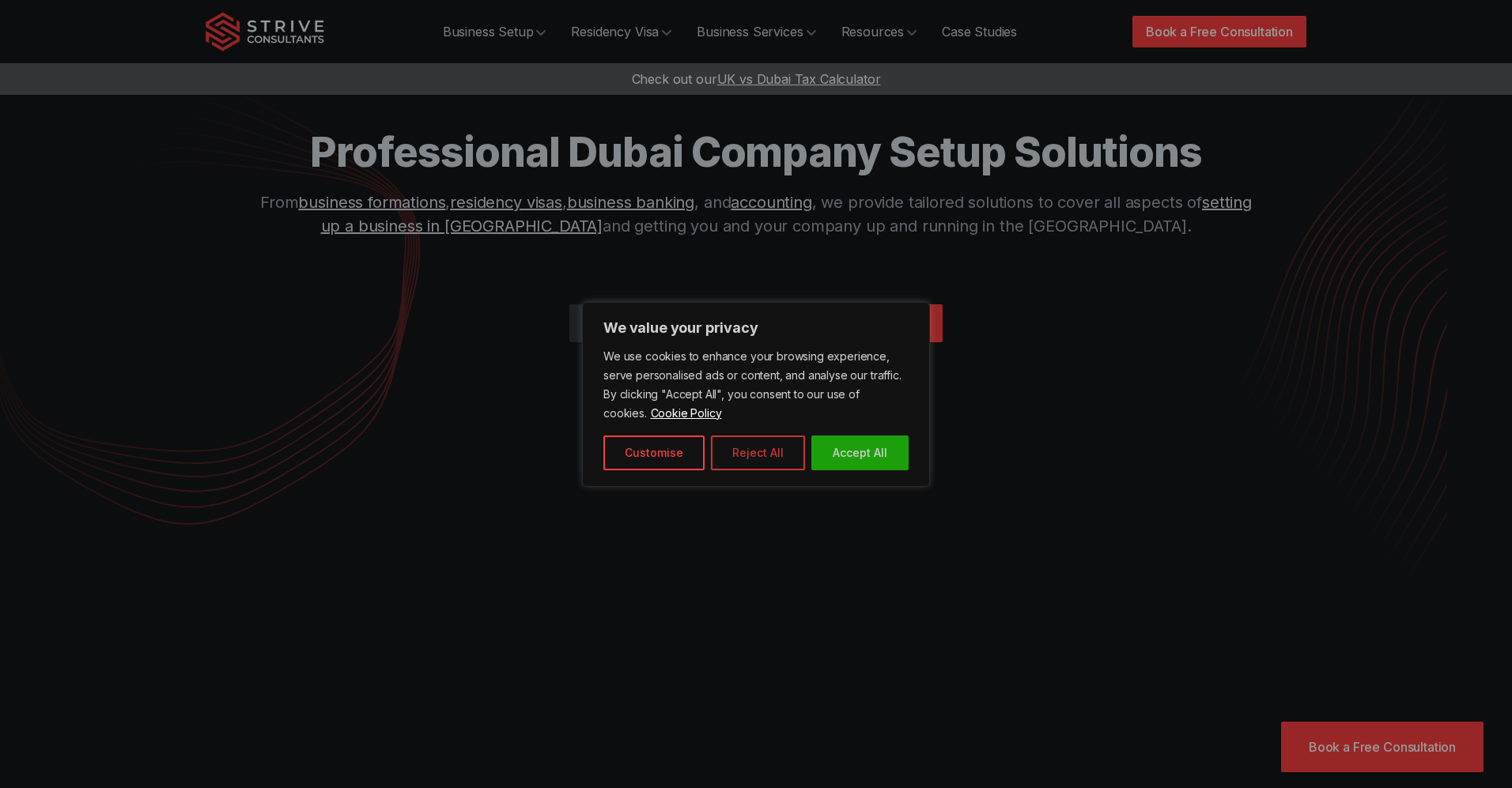
click at [752, 450] on button "Reject All" at bounding box center [758, 453] width 94 height 35
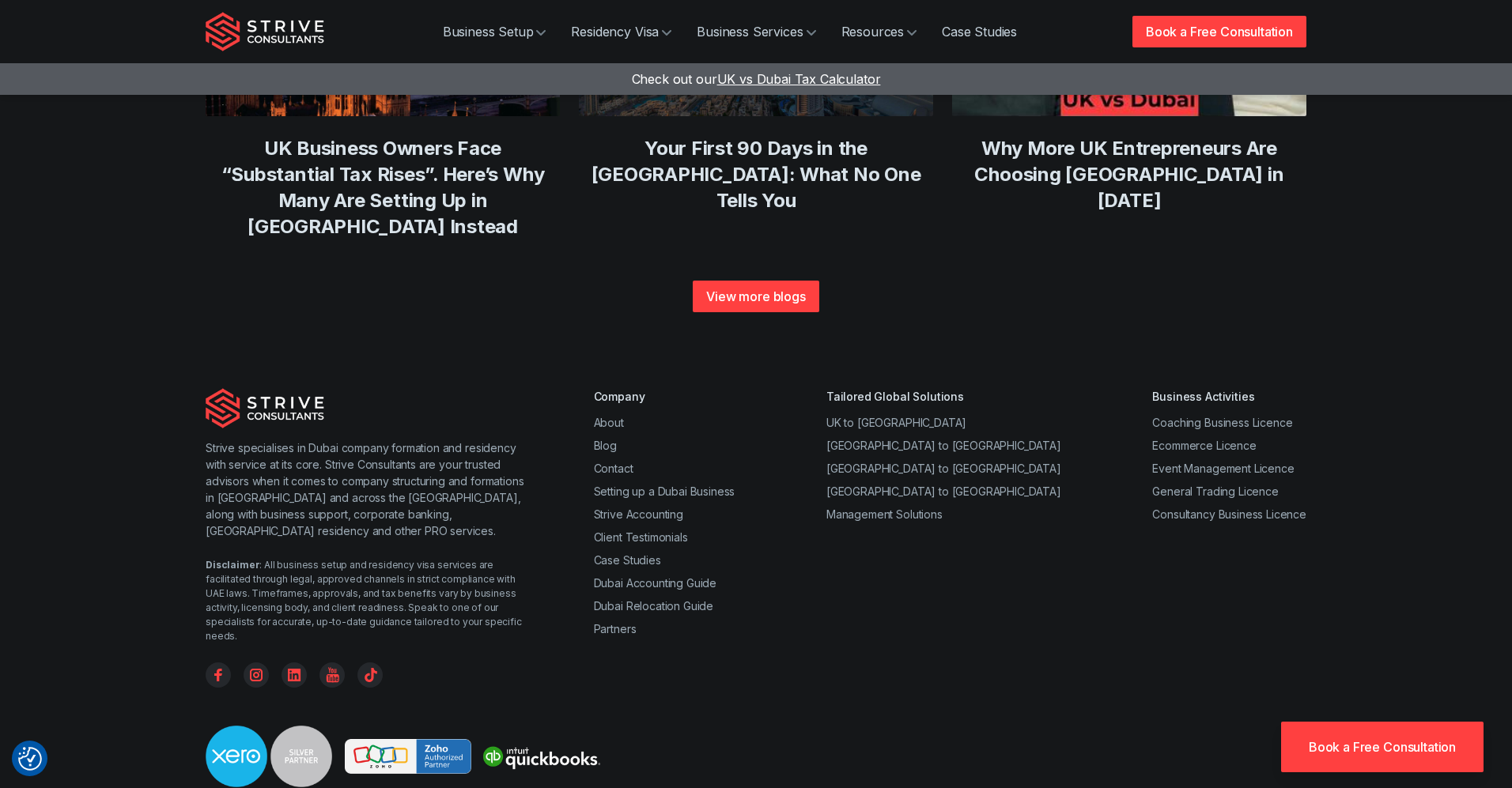
scroll to position [6032, 0]
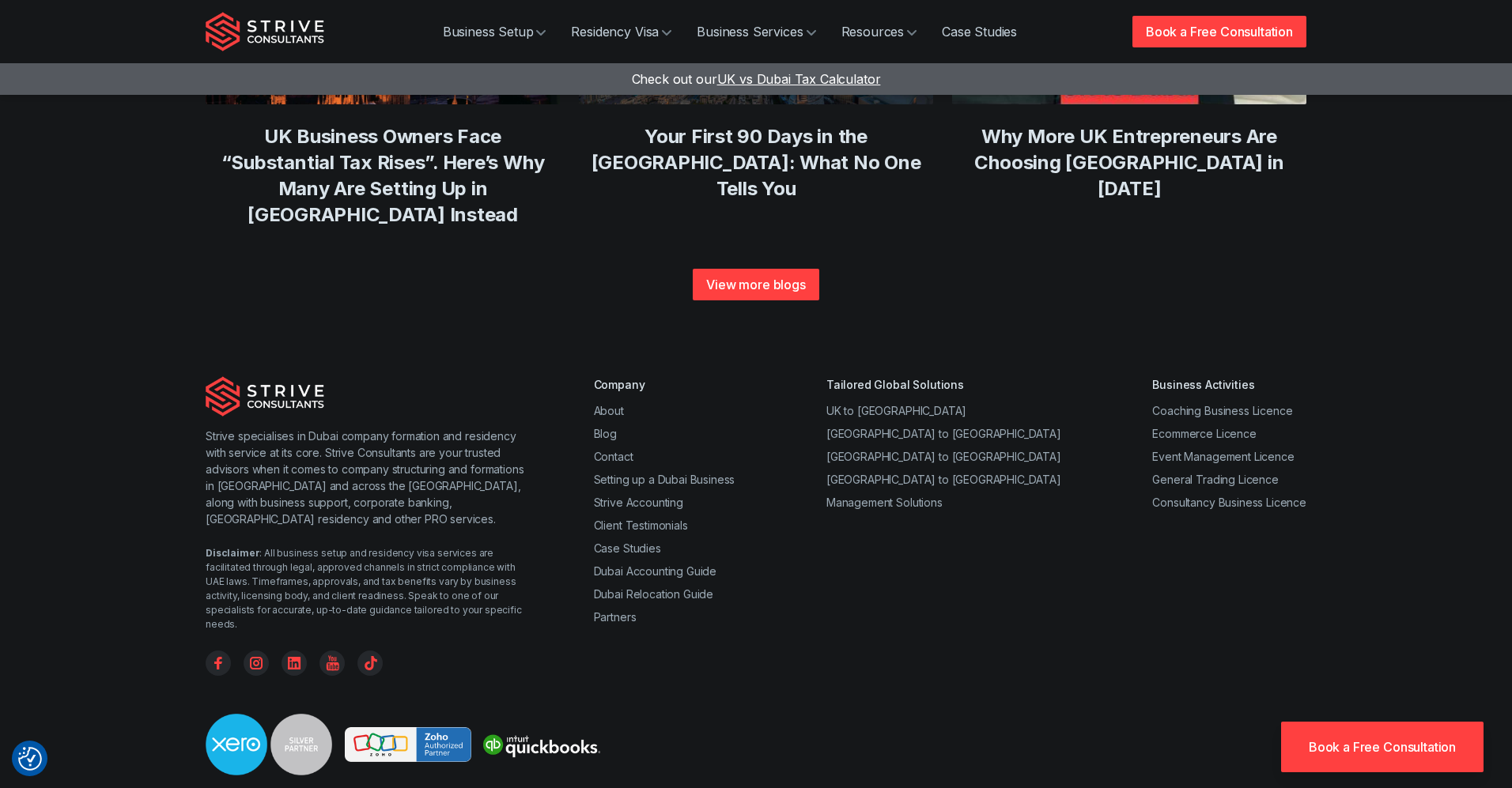
click at [921, 403] on ul "UK to Dubai Australia to Dubai Canada to Dubai USA to Dubai Management Solutions" at bounding box center [943, 456] width 235 height 108
click at [922, 404] on link "UK to [GEOGRAPHIC_DATA]" at bounding box center [896, 411] width 140 height 14
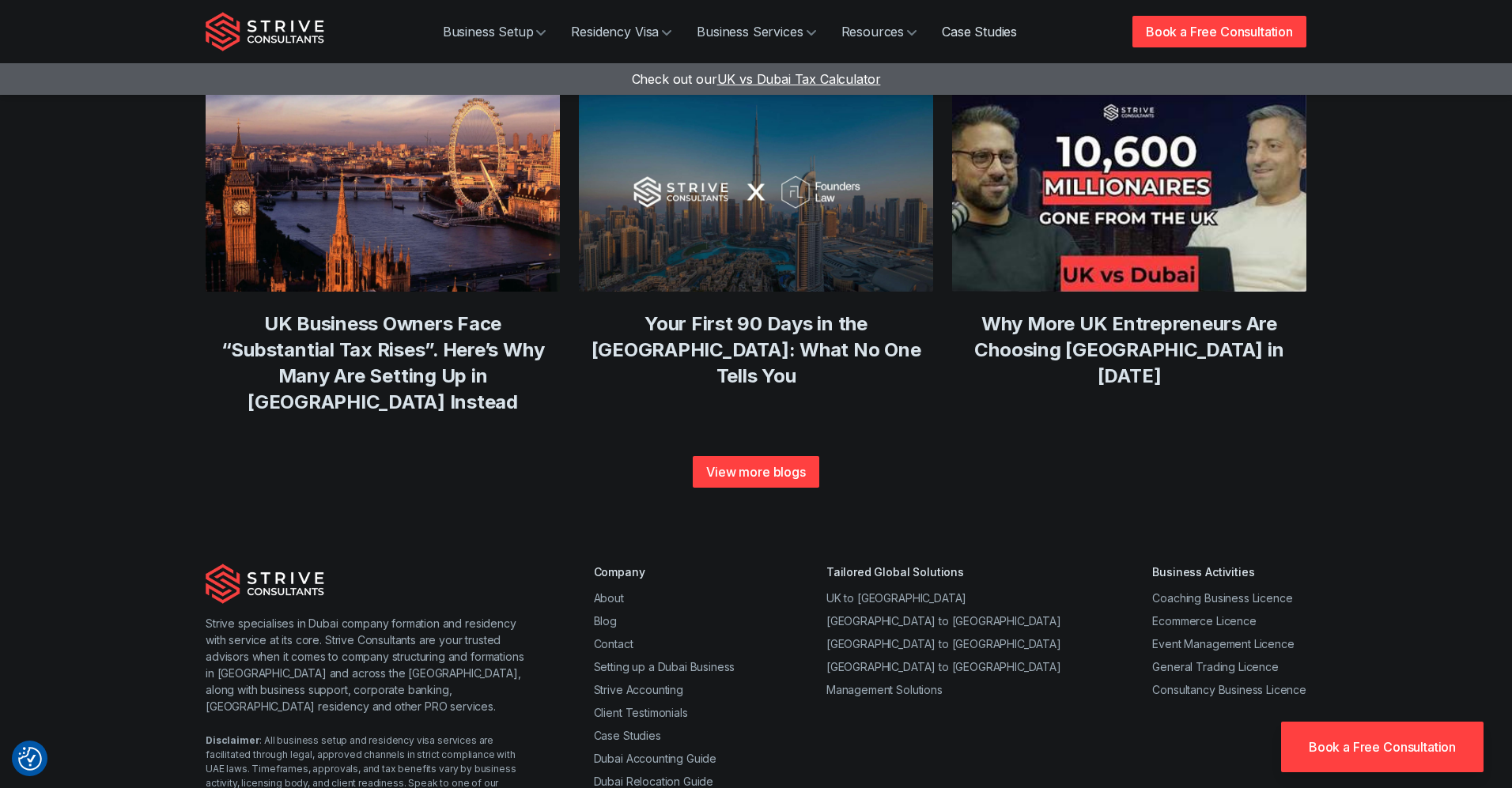
click at [994, 32] on link "Case Studies" at bounding box center [980, 31] width 101 height 32
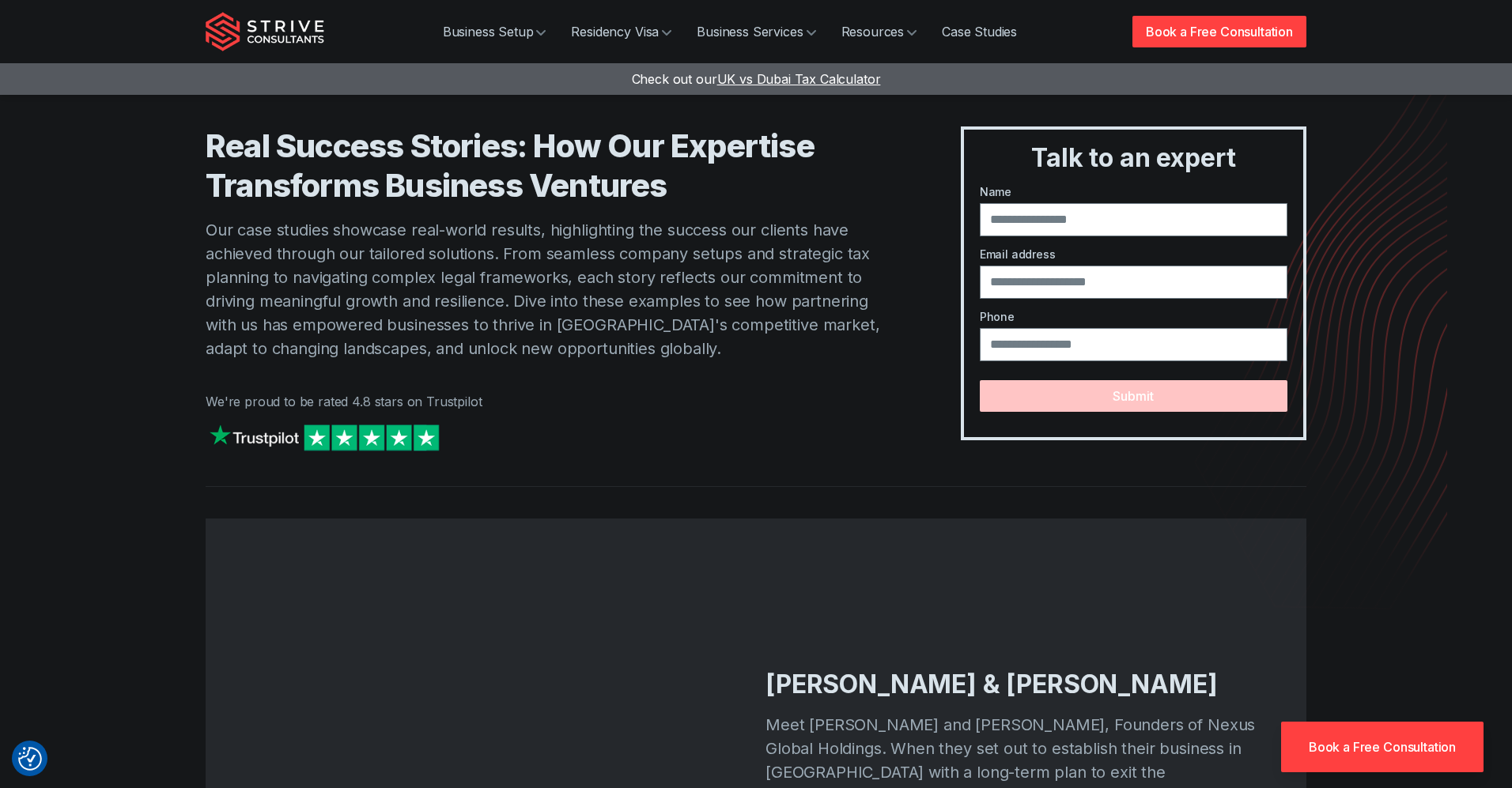
click at [282, 43] on img "Strive Consultants" at bounding box center [265, 32] width 118 height 40
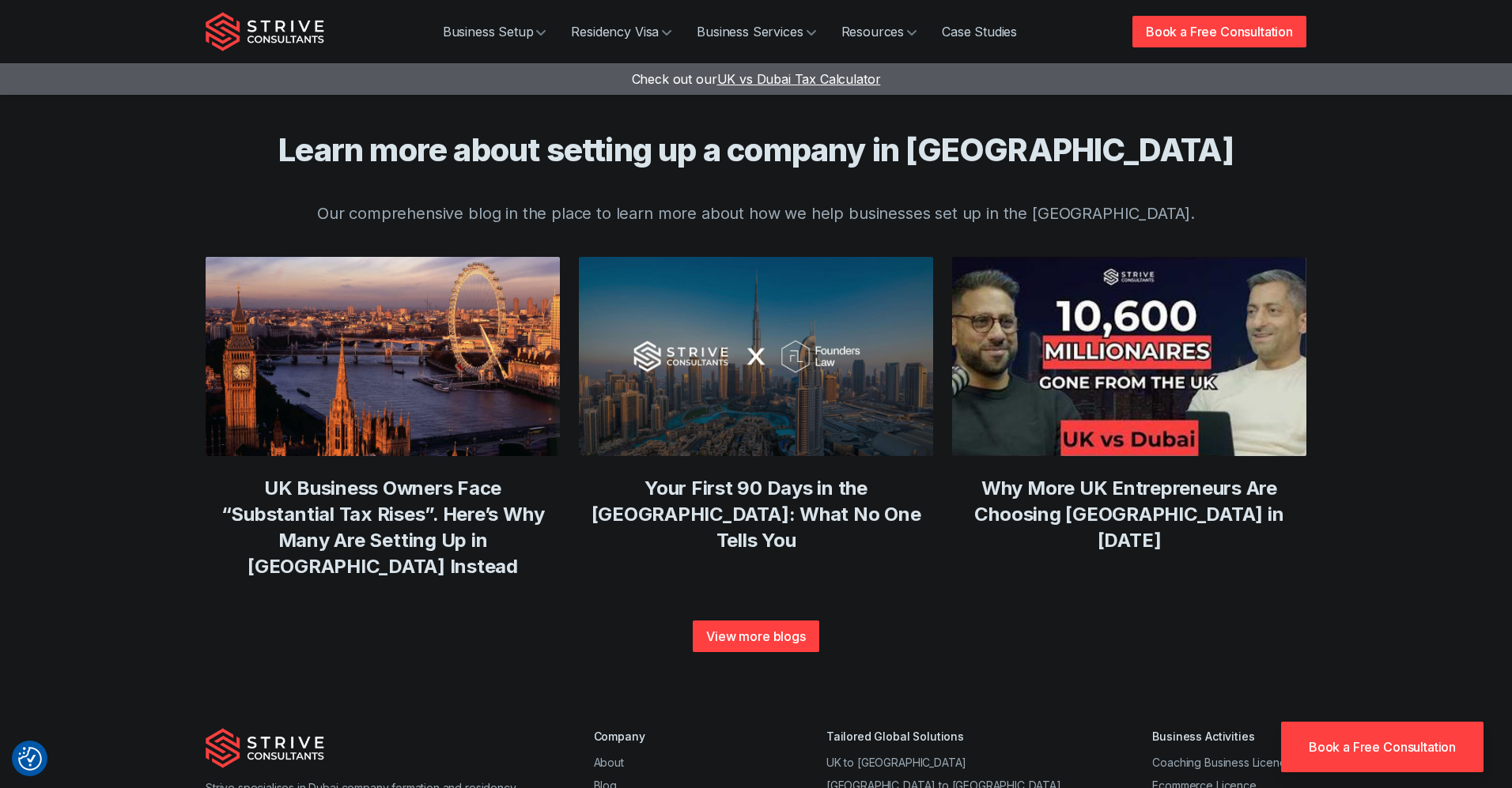
scroll to position [5845, 0]
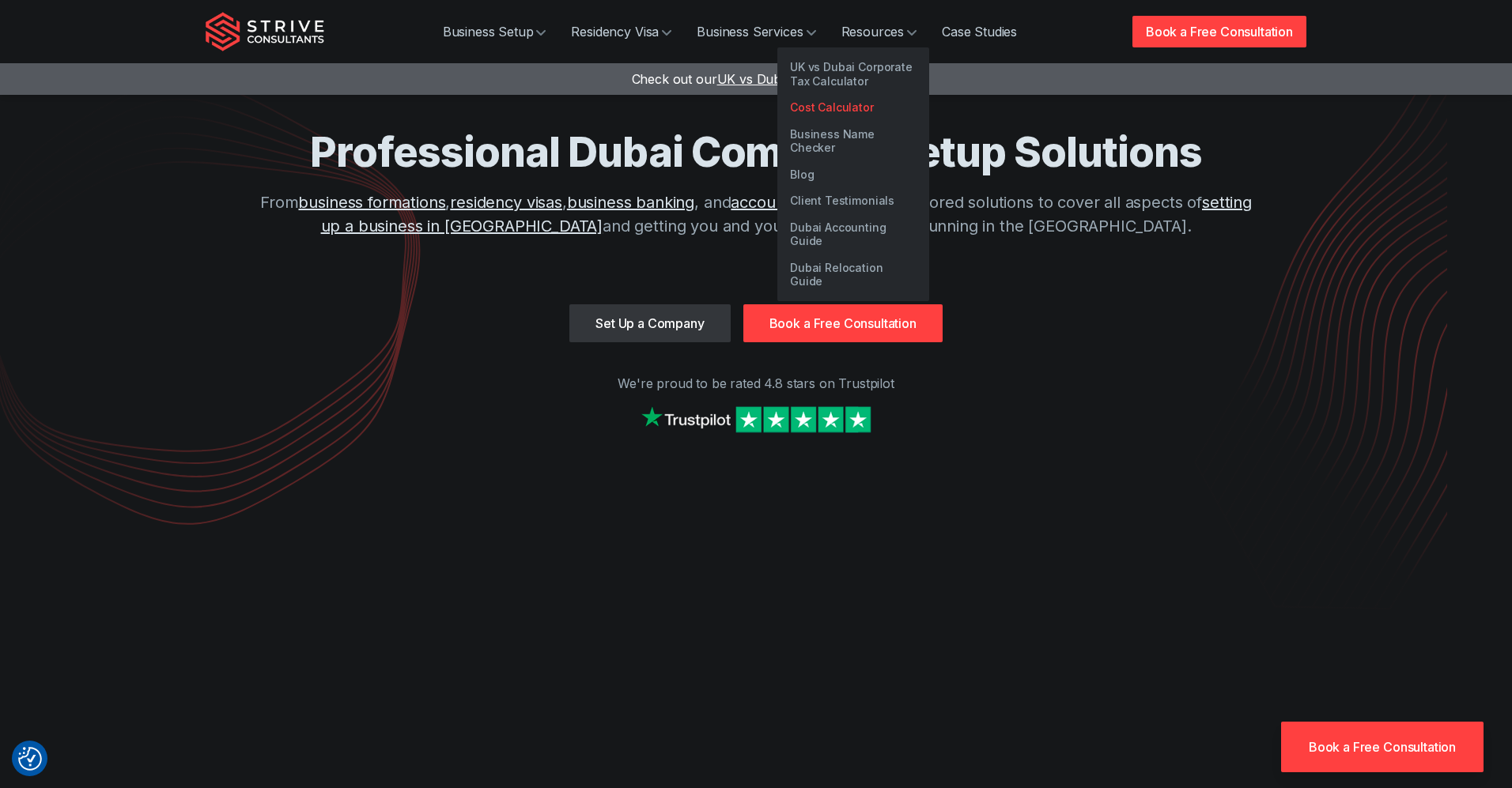
click at [834, 101] on link "Cost Calculator" at bounding box center [853, 107] width 152 height 27
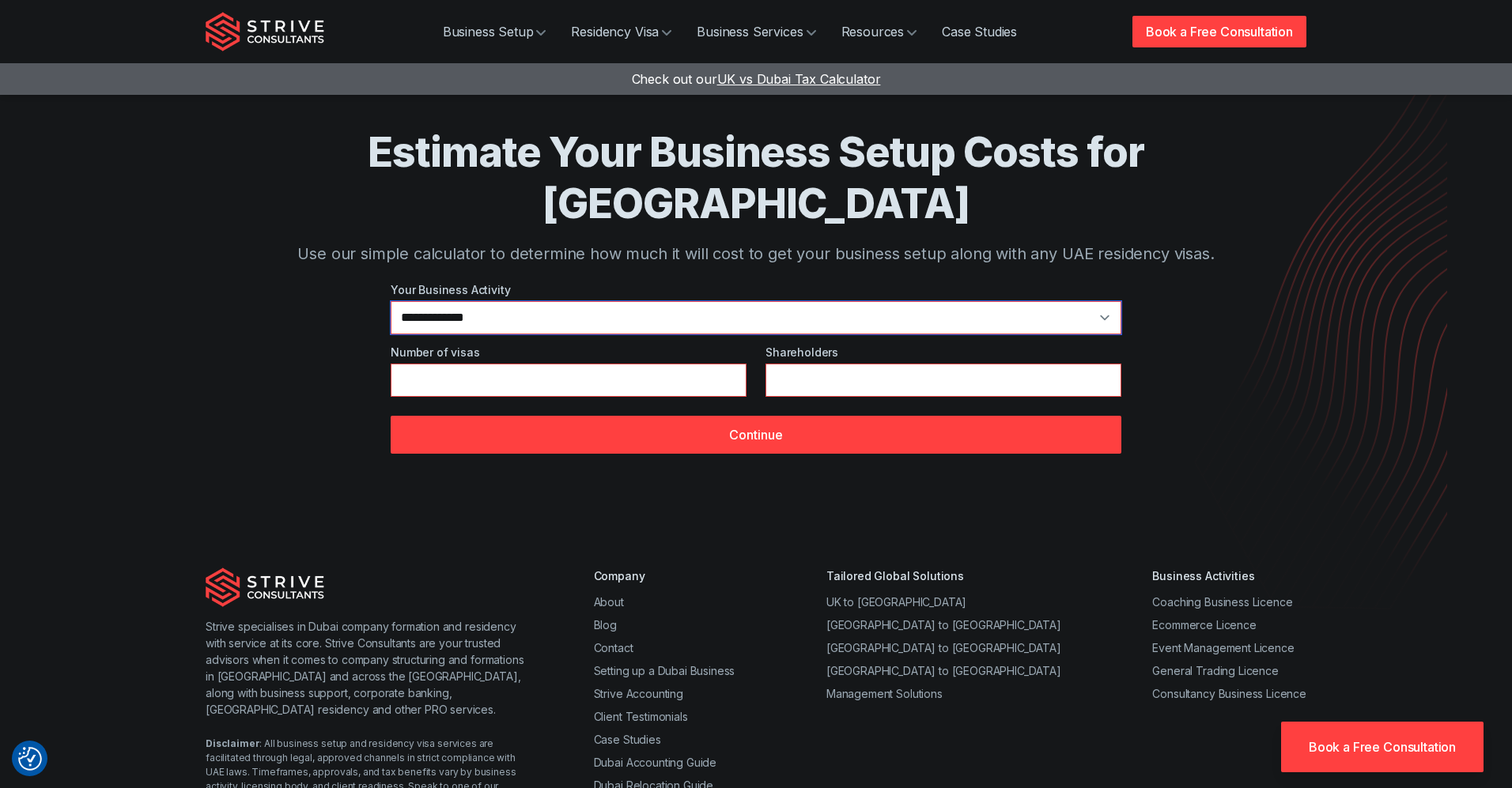
click at [635, 301] on select "**********" at bounding box center [756, 317] width 730 height 33
select select "**"
click at [631, 364] on input "*" at bounding box center [568, 380] width 355 height 33
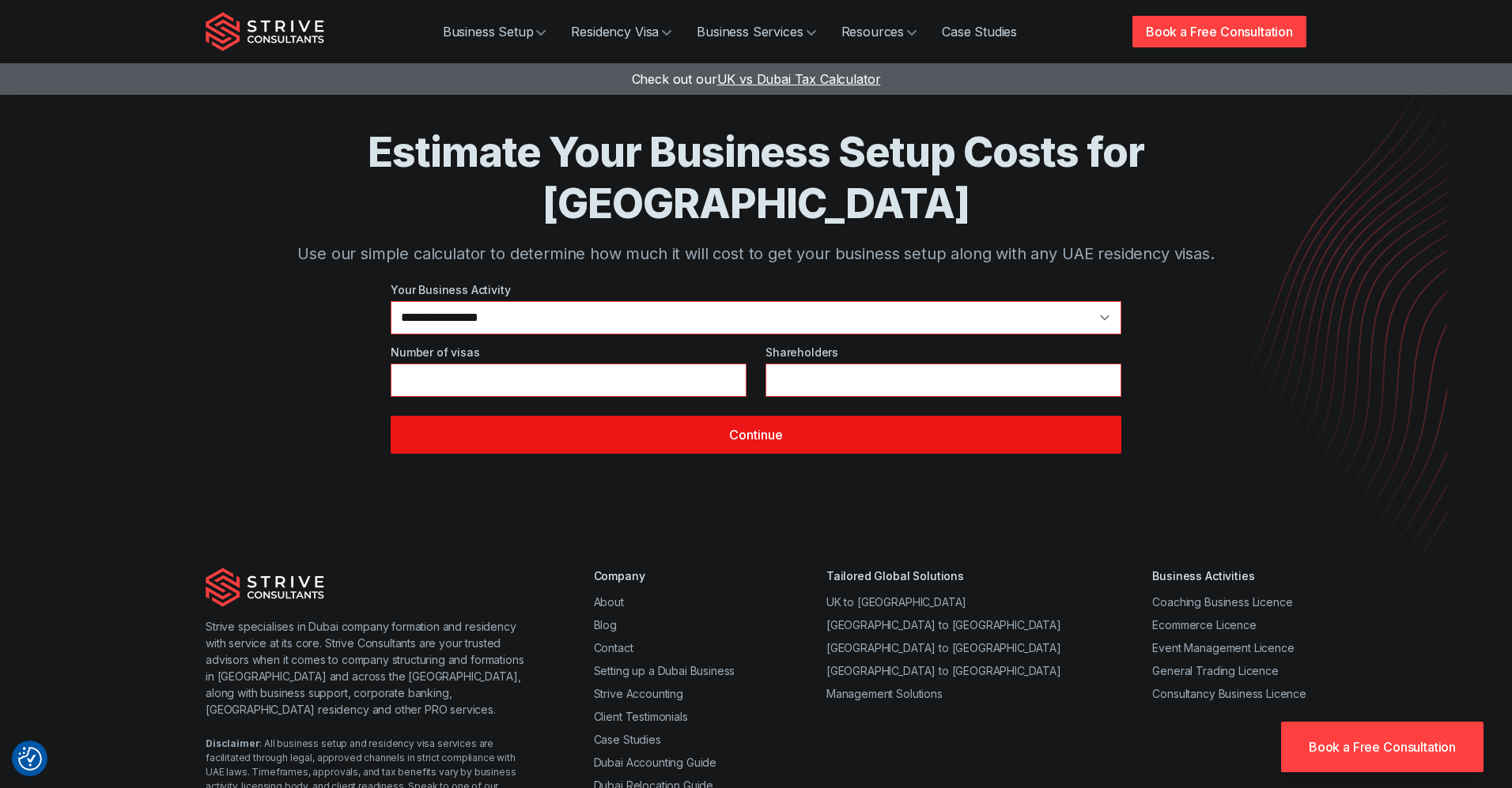
click at [726, 416] on button "Continue" at bounding box center [756, 435] width 730 height 38
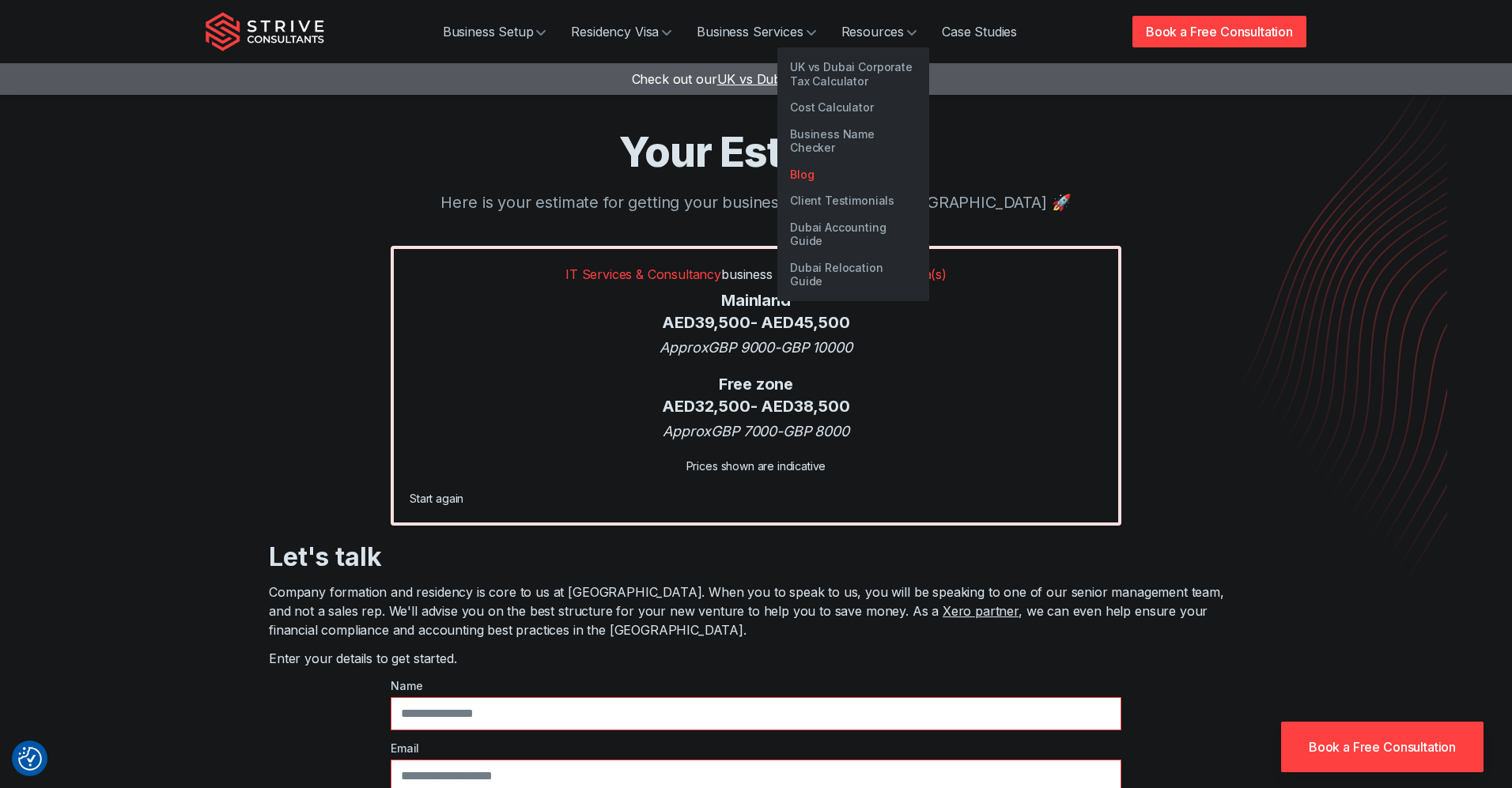
click at [808, 161] on link "Blog" at bounding box center [853, 174] width 152 height 27
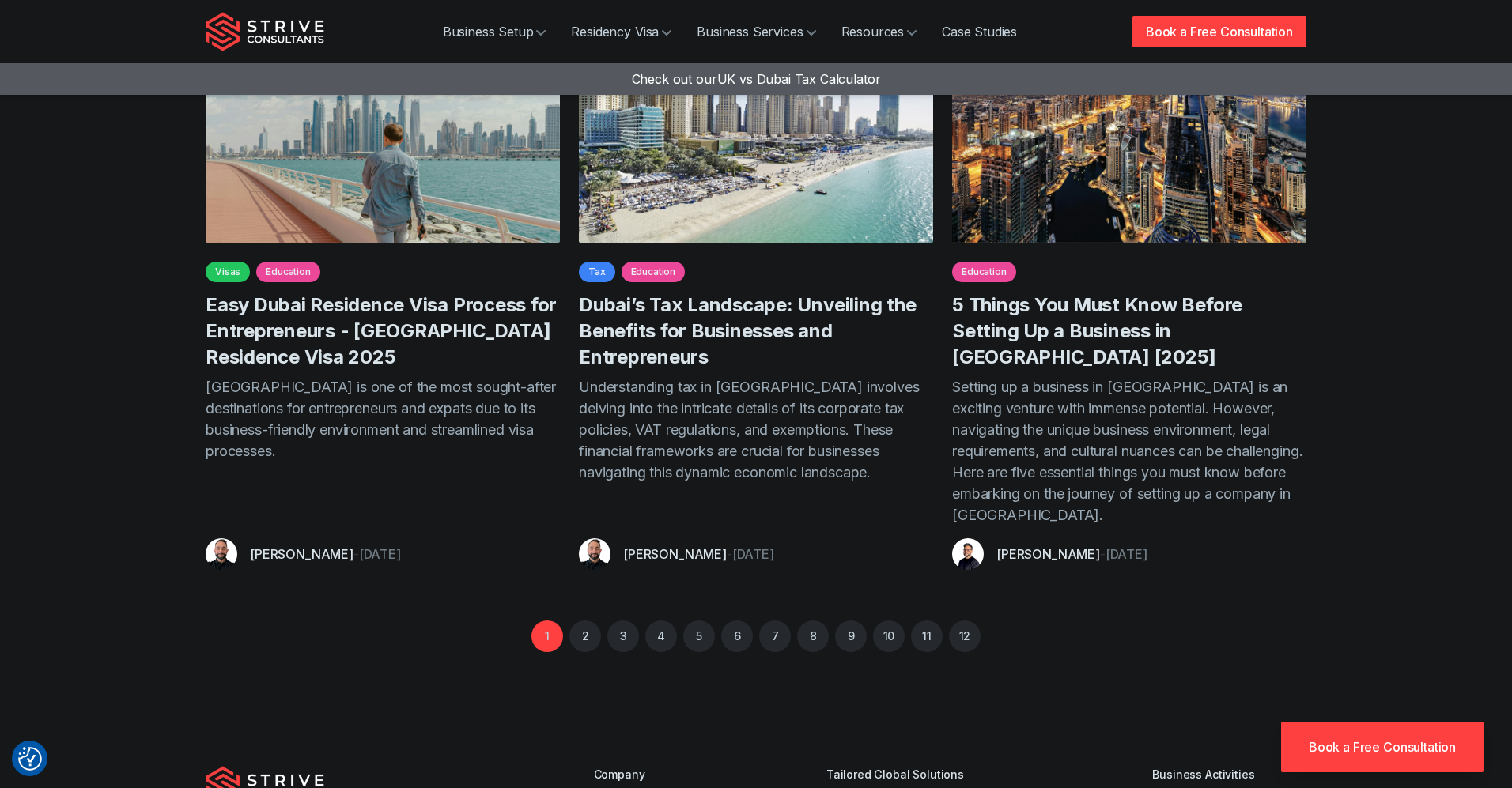
scroll to position [1148, 0]
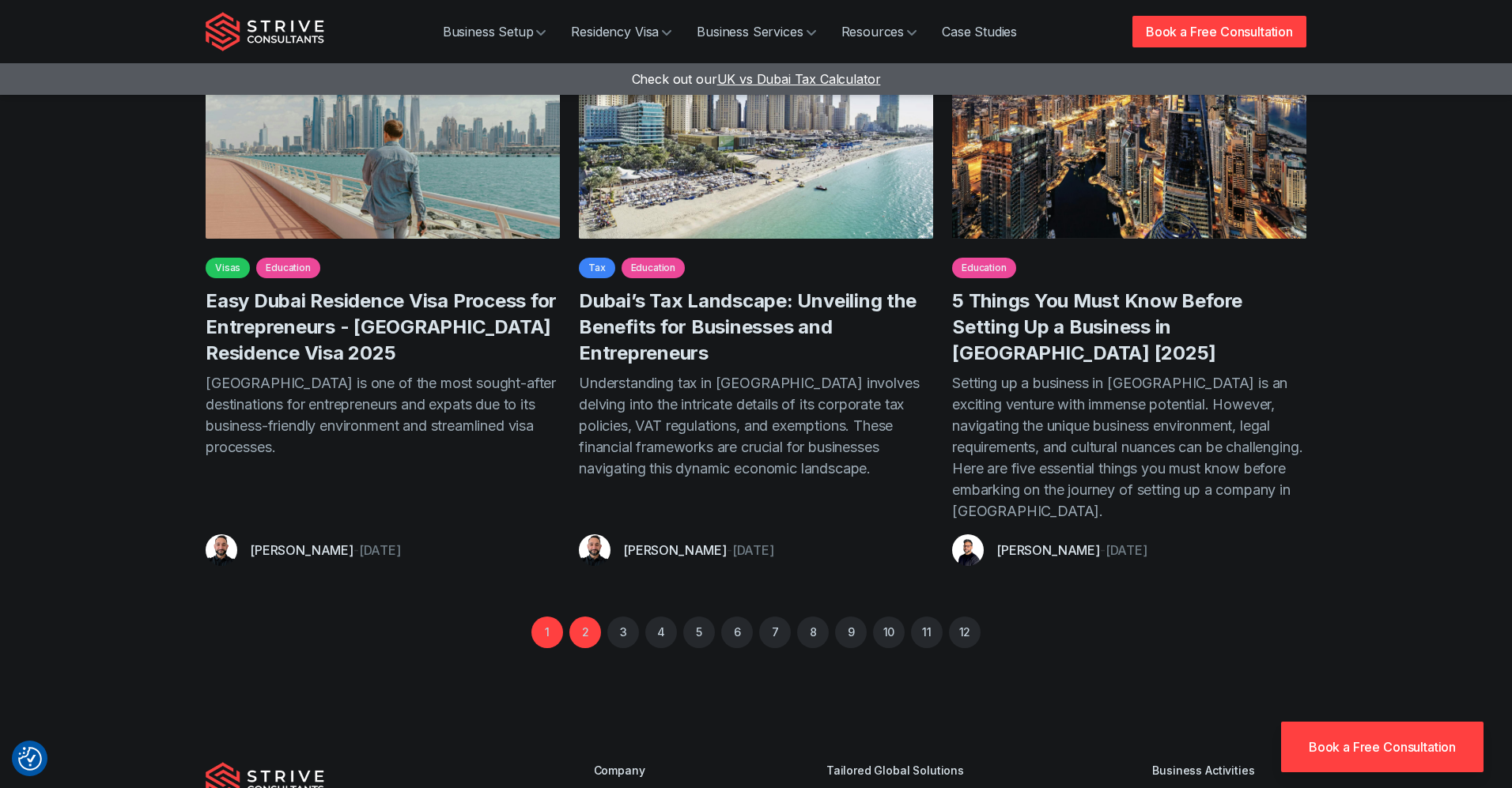
click at [582, 617] on link "2" at bounding box center [585, 632] width 32 height 32
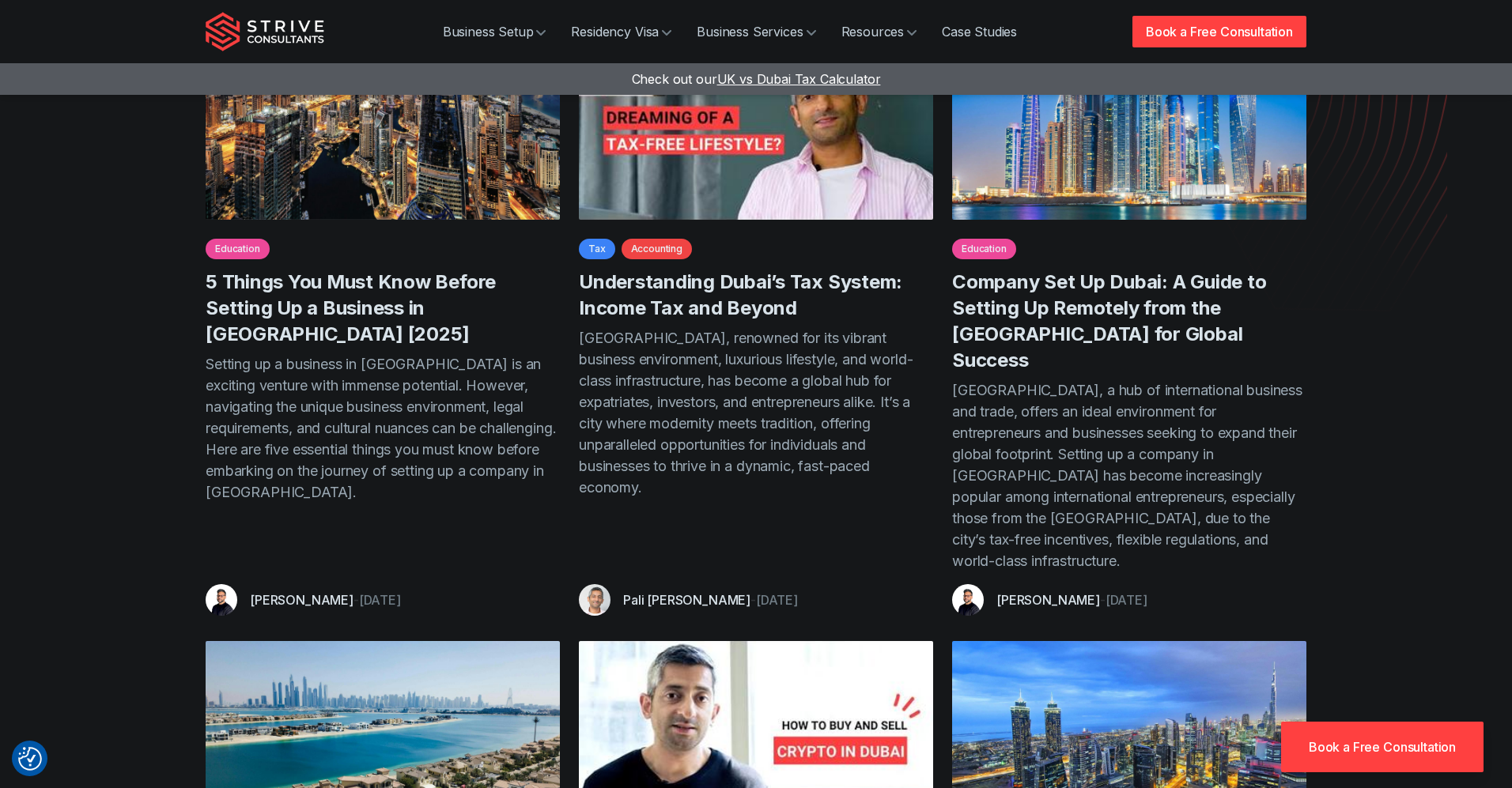
scroll to position [297, 0]
click at [1037, 308] on link "Company Set Up Dubai: A Guide to Setting Up Remotely from the UK for Global Suc…" at bounding box center [1109, 321] width 314 height 101
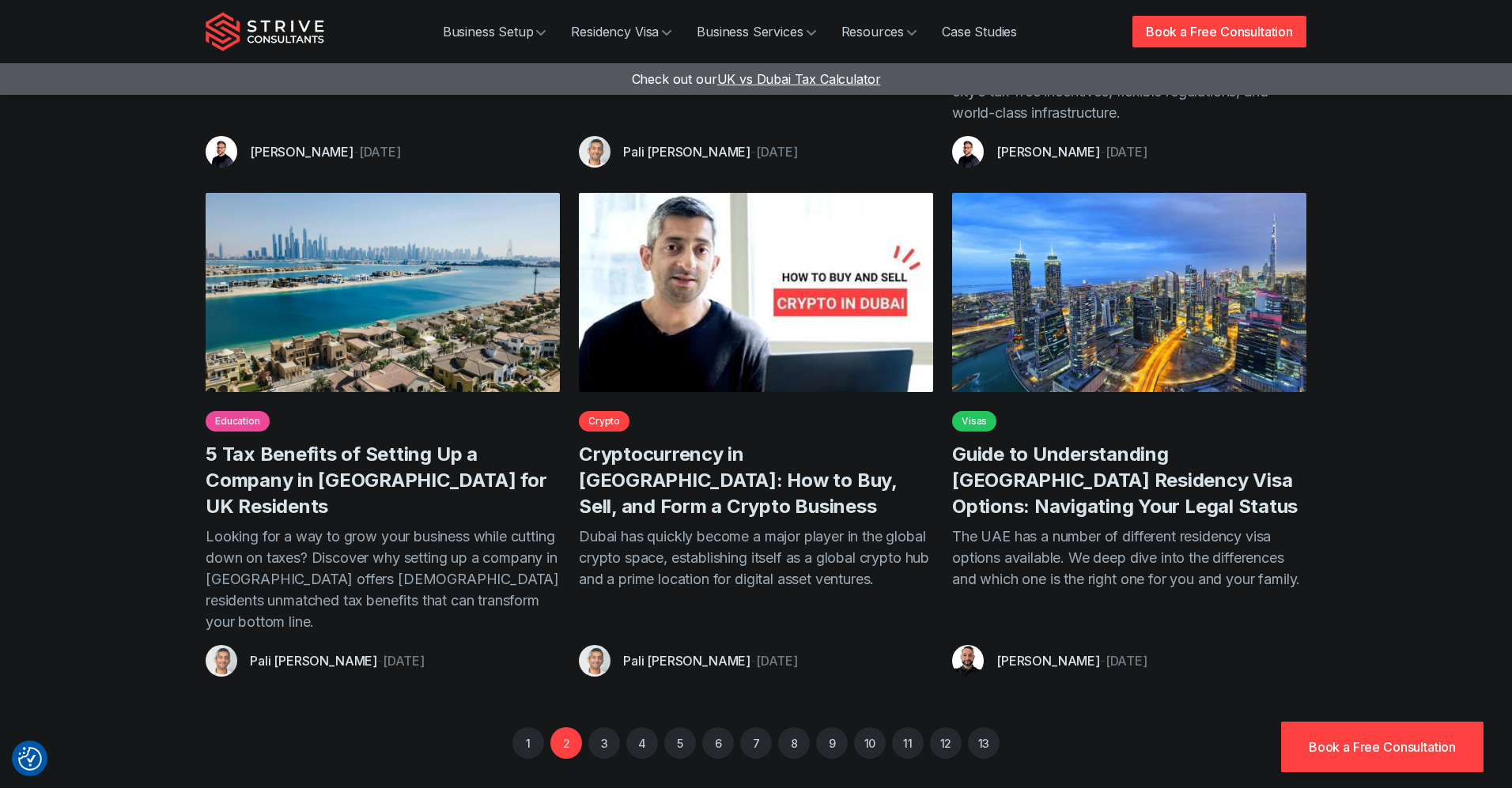
scroll to position [750, 0]
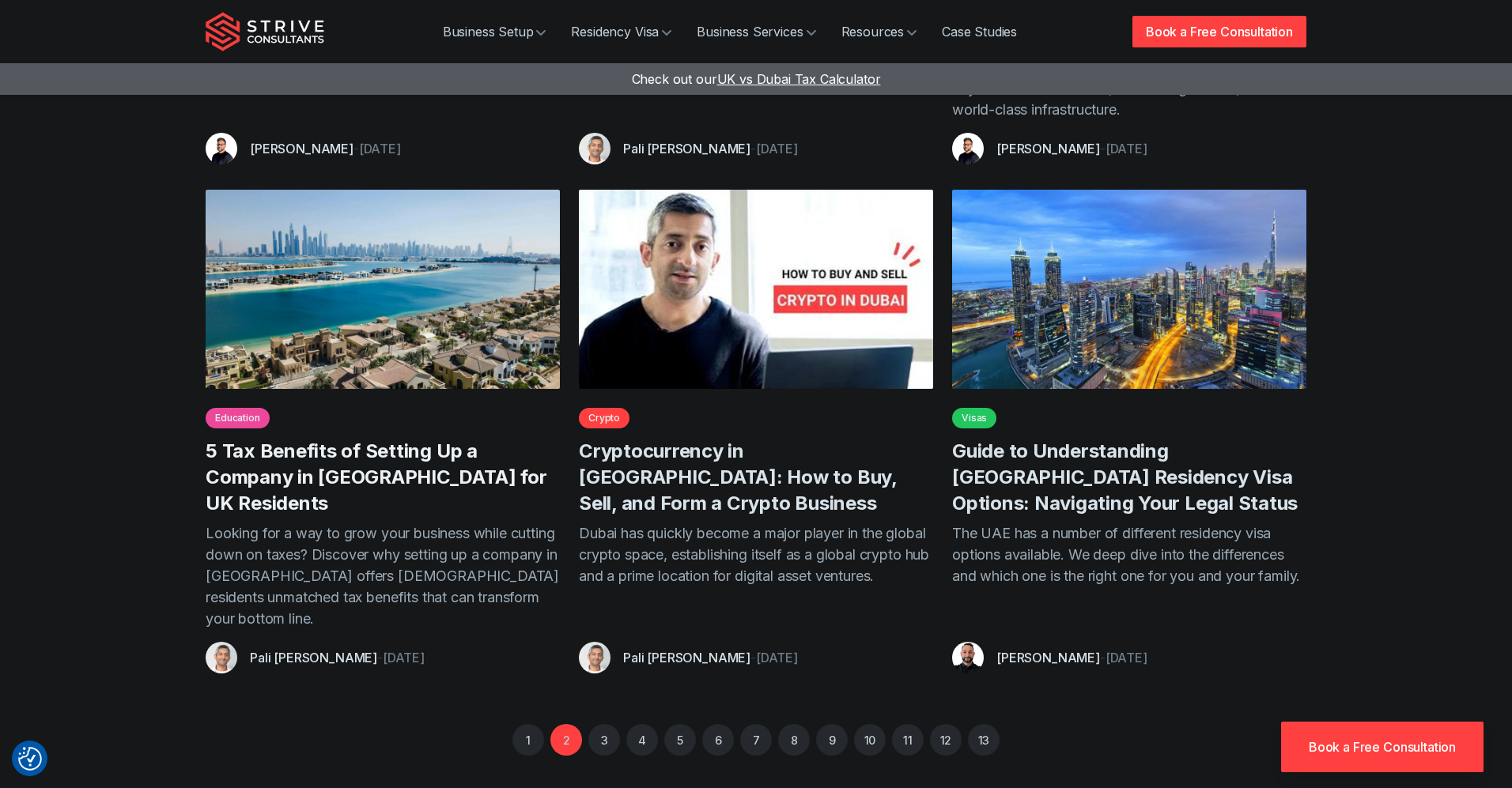
click at [434, 440] on link "5 Tax Benefits of Setting Up a Company in Dubai for UK Residents" at bounding box center [376, 477] width 341 height 75
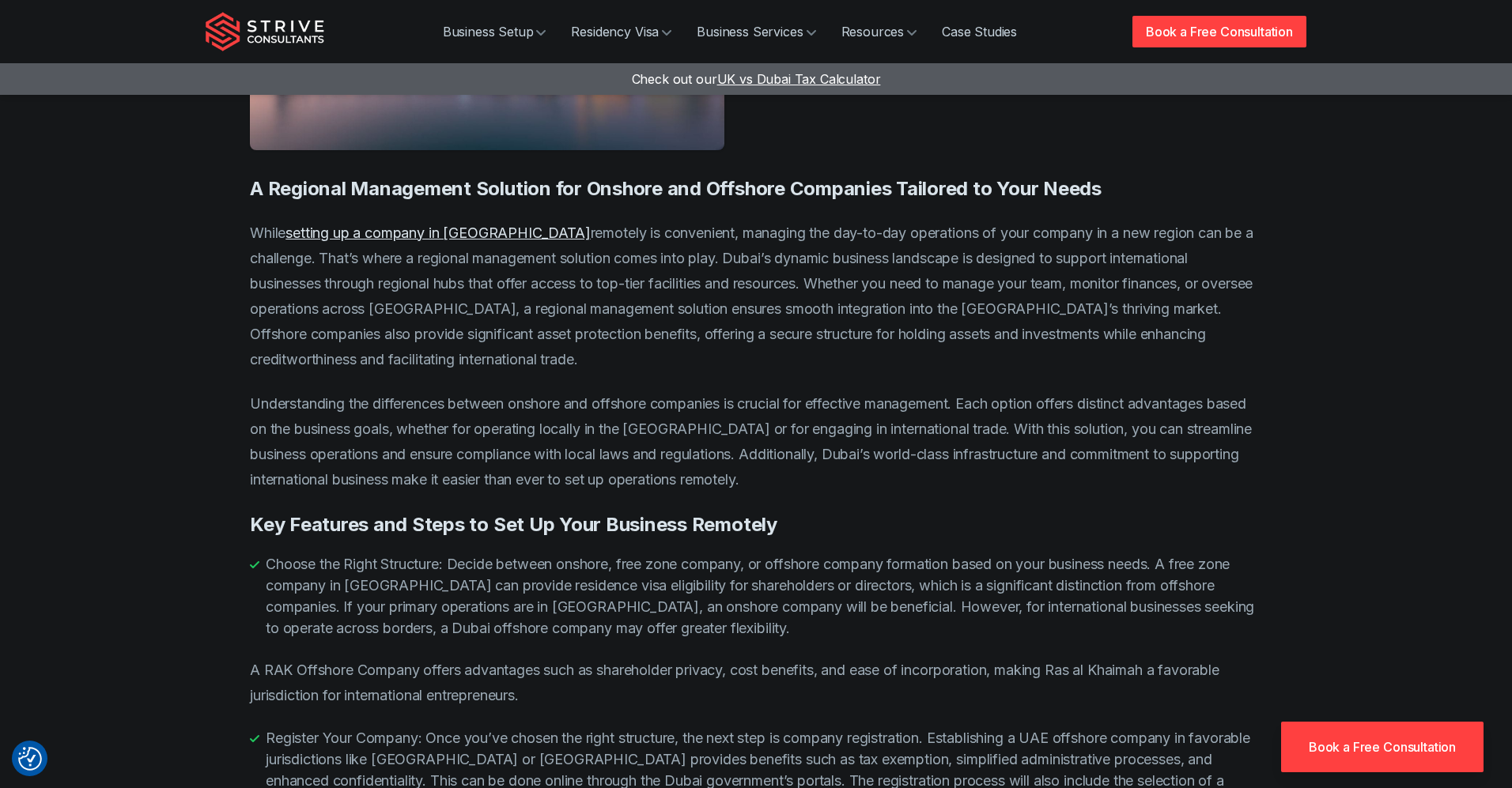
scroll to position [2192, 0]
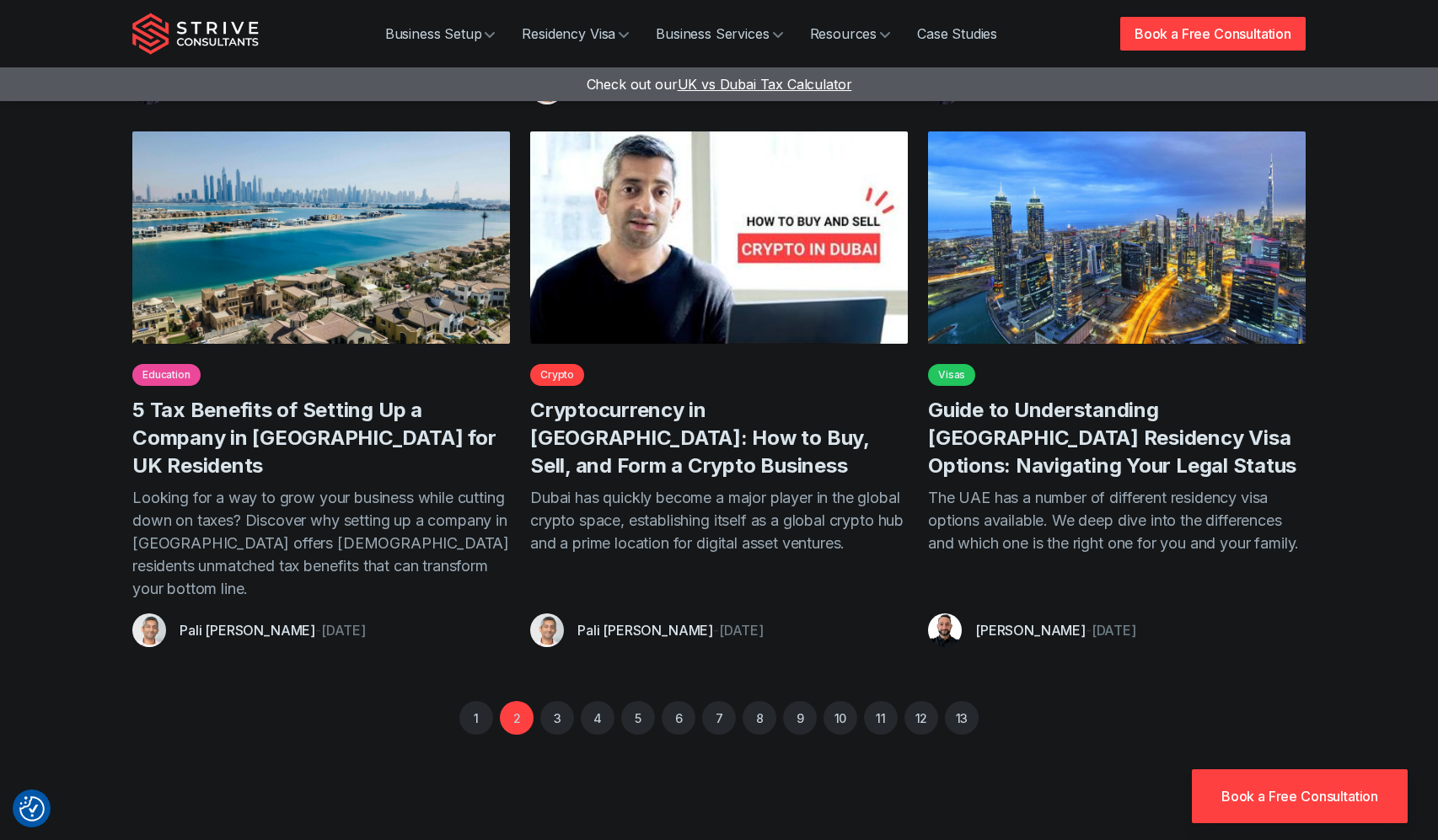
scroll to position [883, 0]
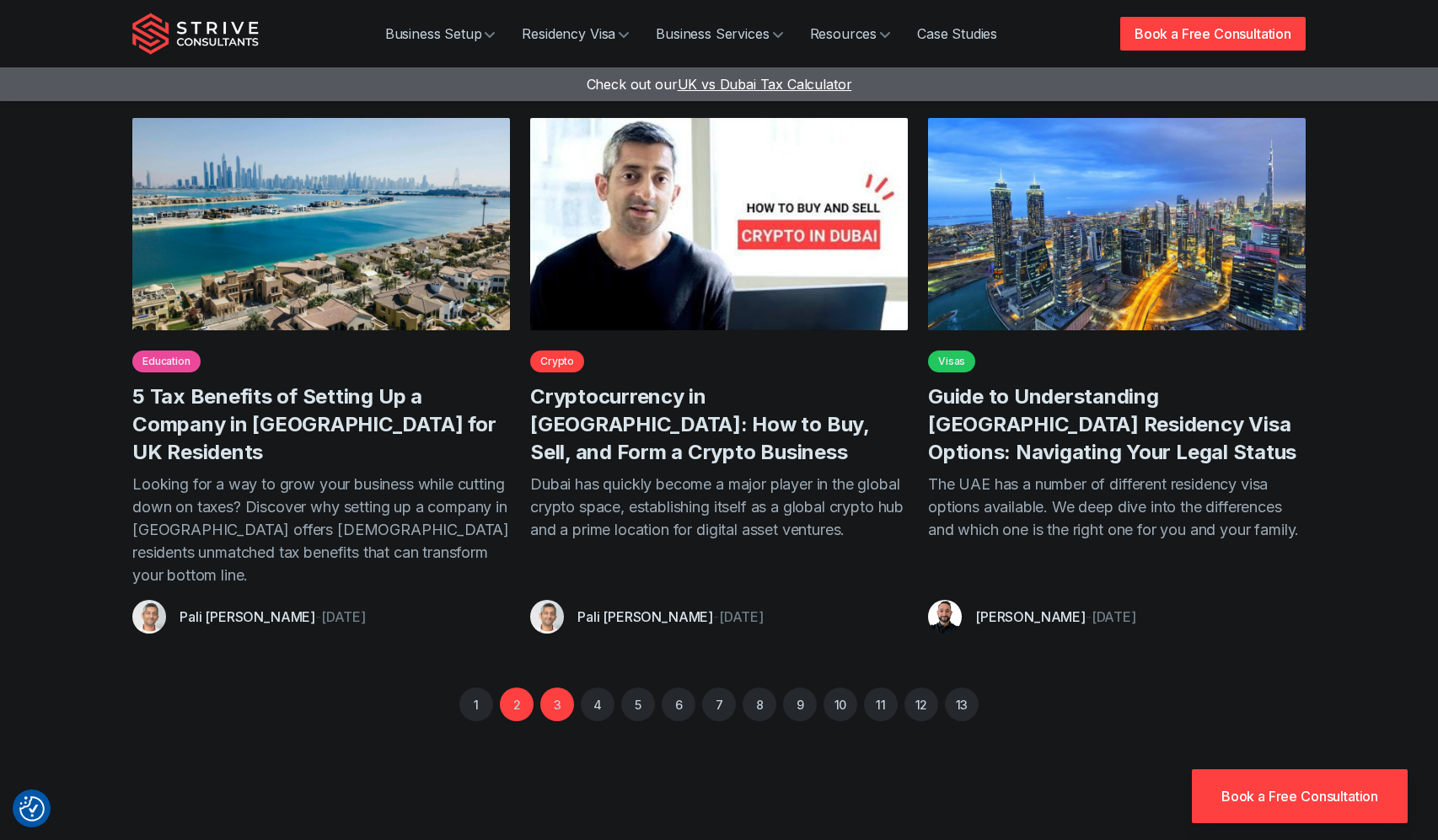
click at [551, 688] on link "3" at bounding box center [557, 704] width 34 height 34
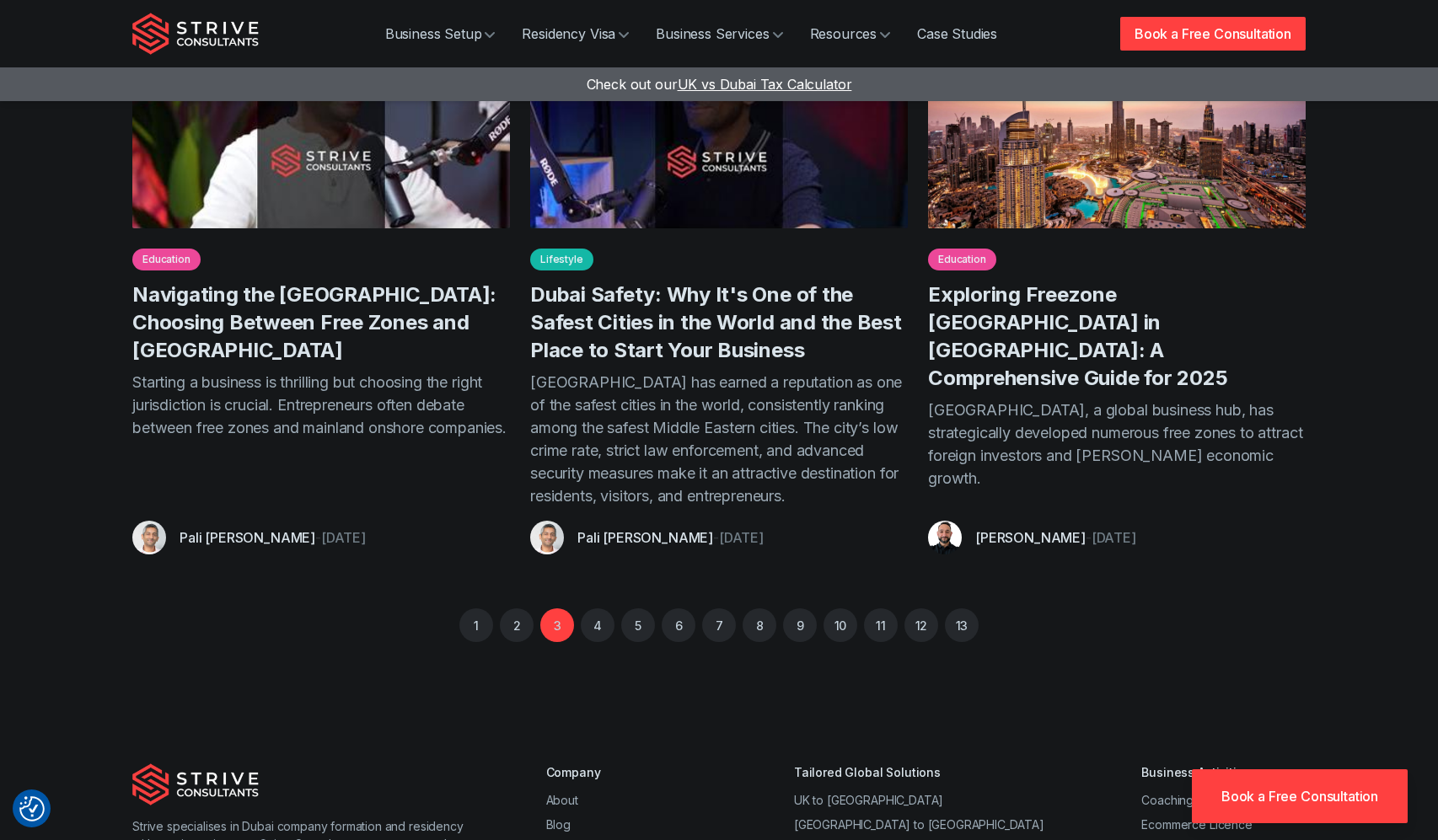
scroll to position [938, 0]
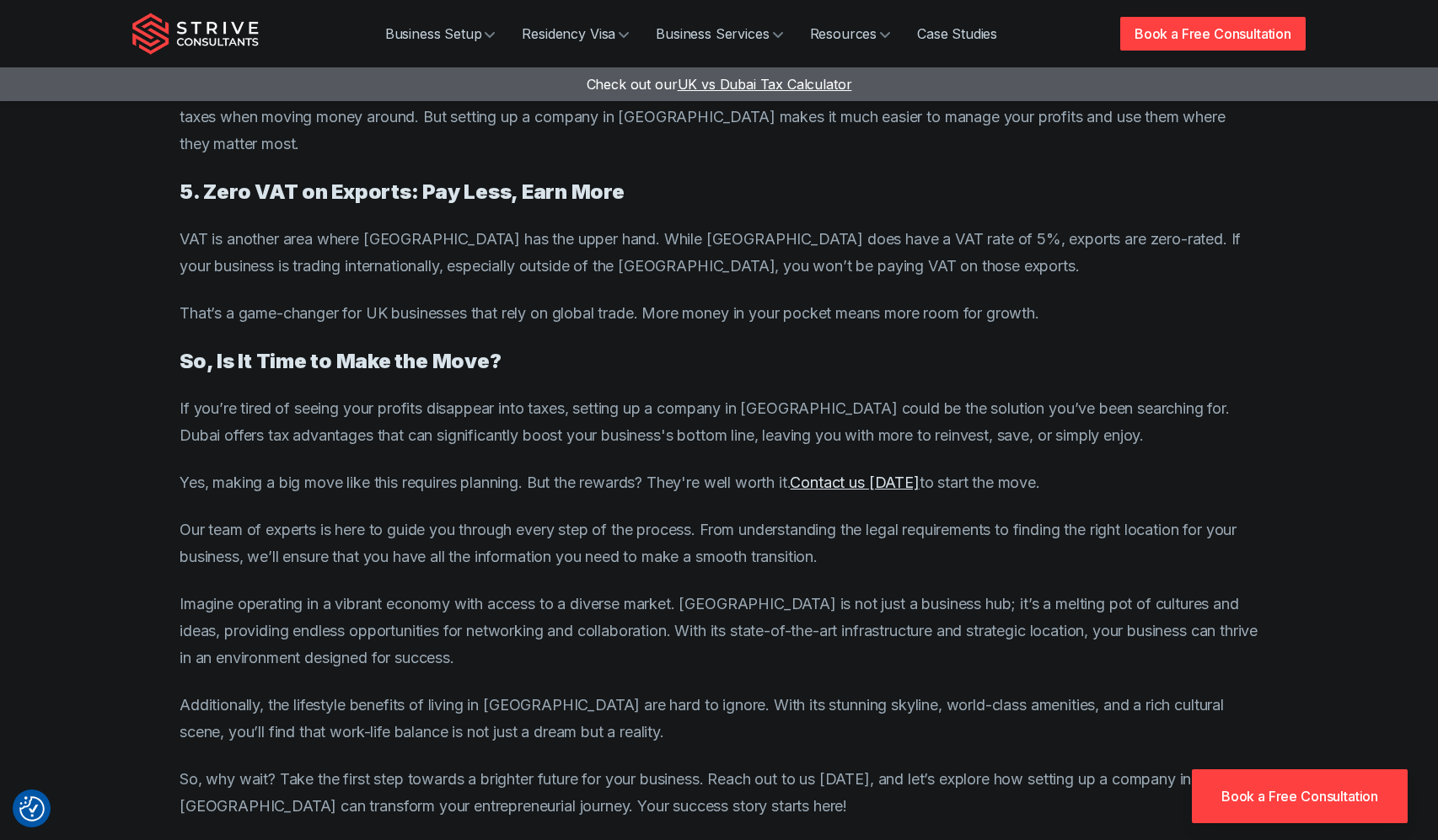
scroll to position [2337, 0]
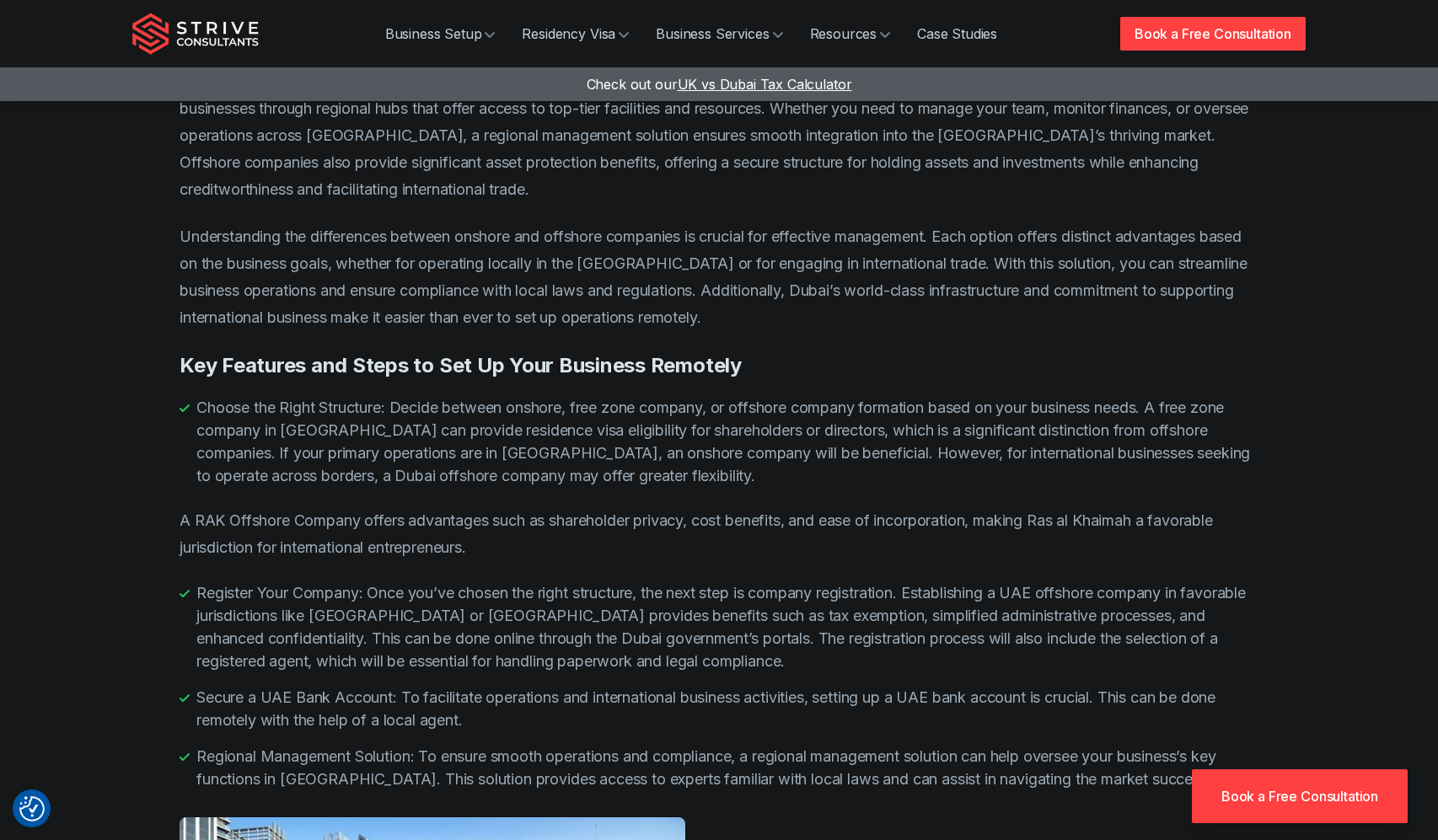
scroll to position [2538, 0]
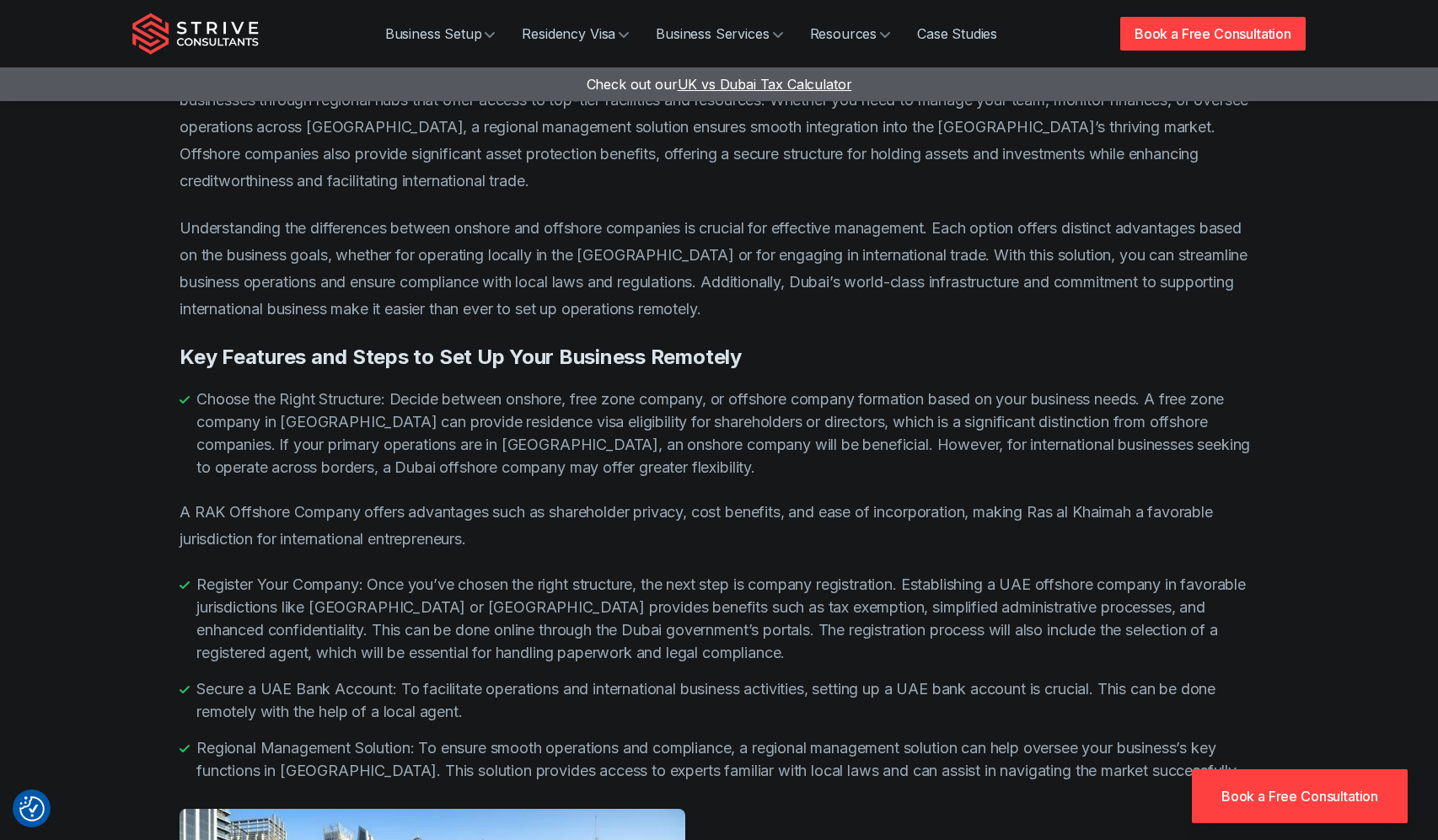
click at [957, 677] on li "Secure a UAE Bank Account: To facilitate operations and international business …" at bounding box center [719, 700] width 1079 height 46
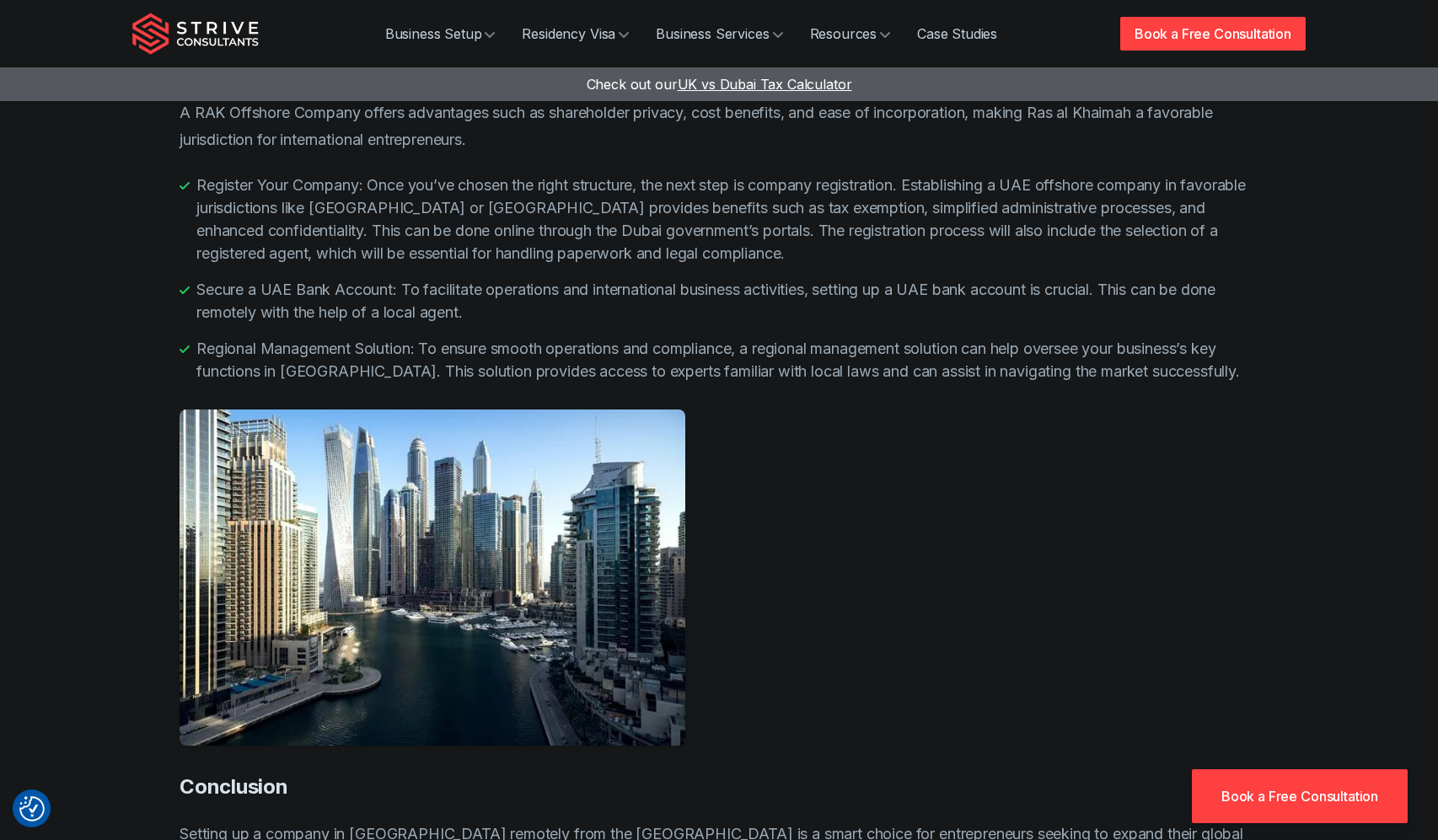
scroll to position [2940, 0]
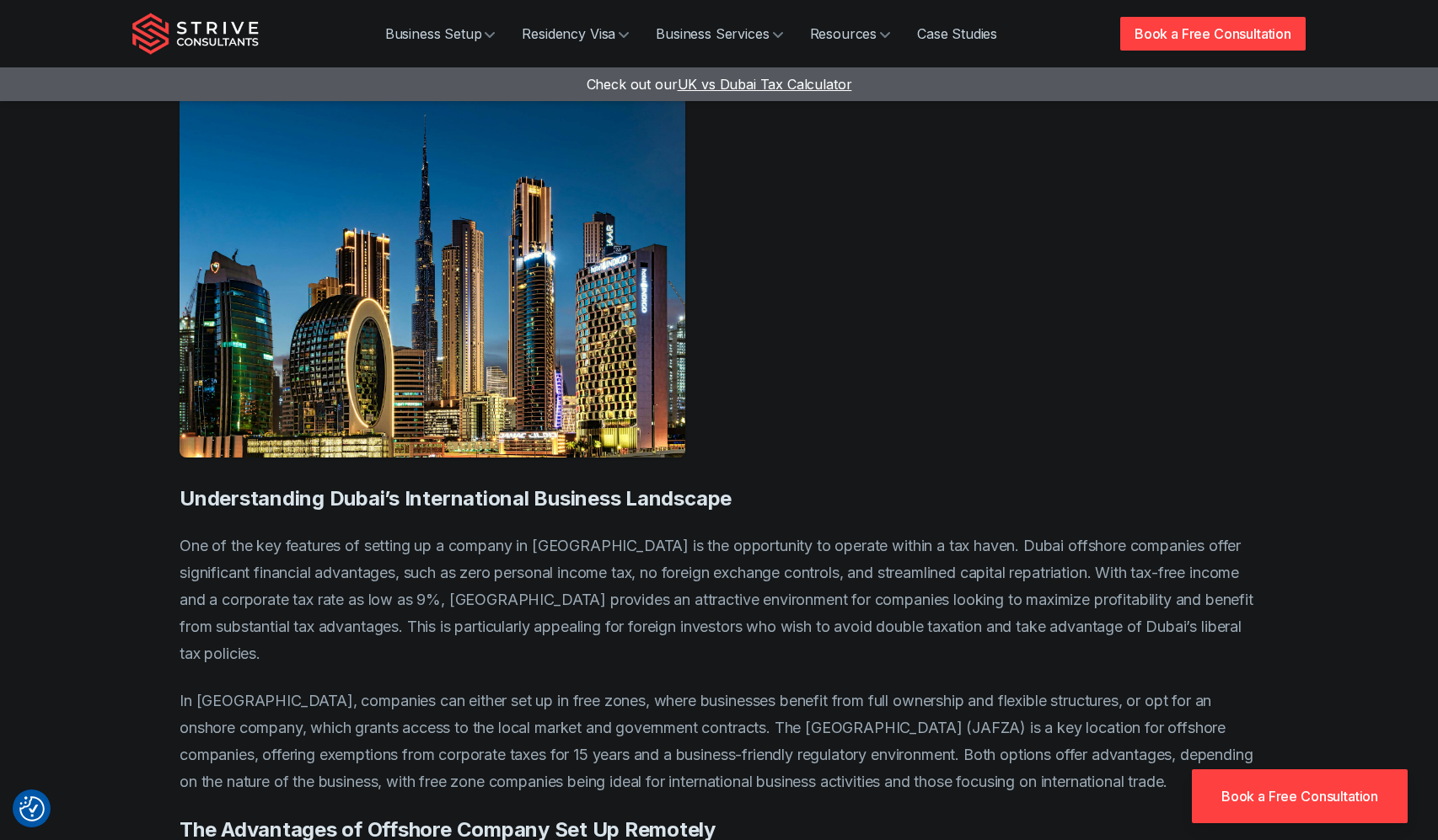
scroll to position [708, 0]
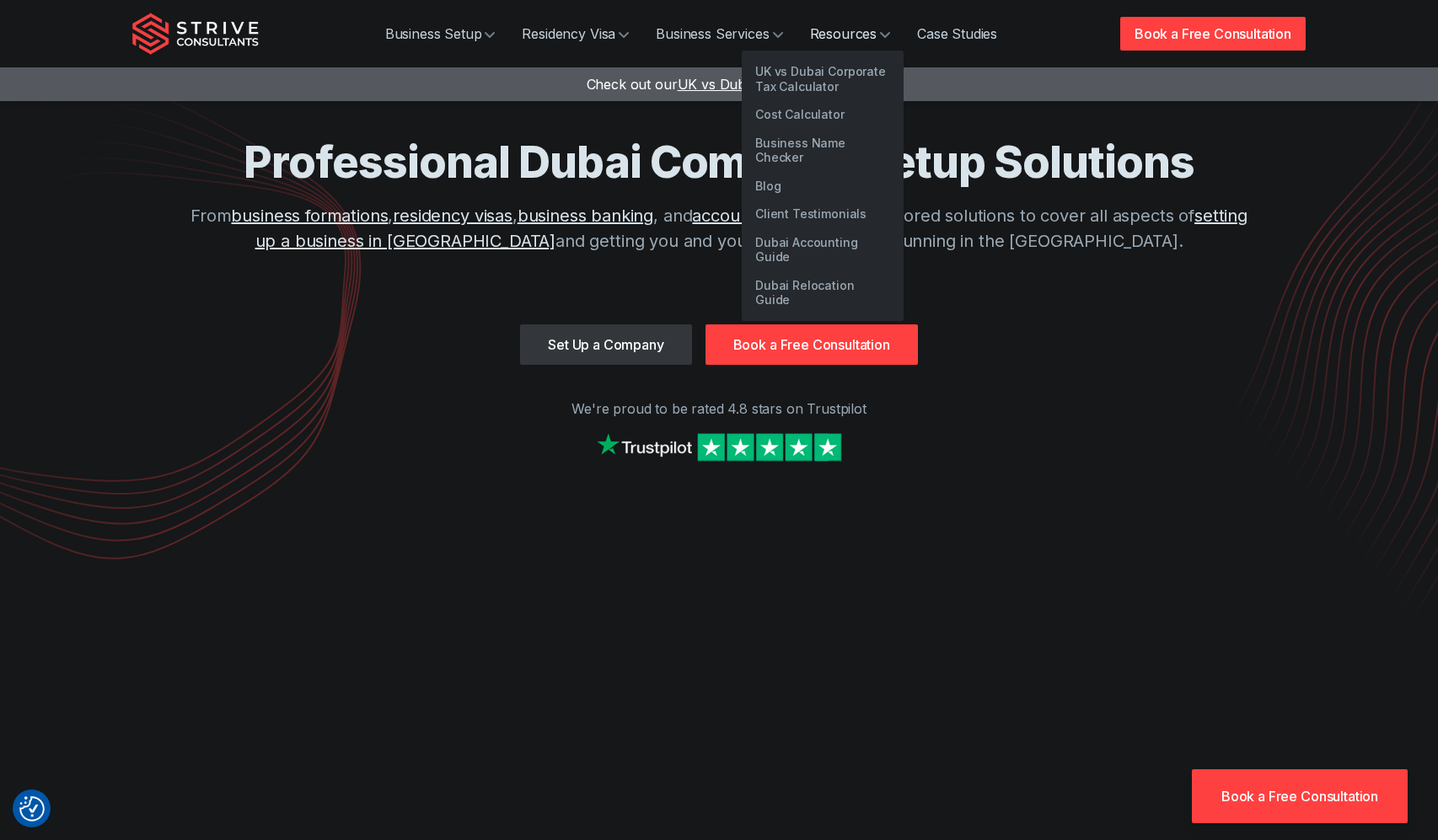
click at [831, 30] on link "Resources" at bounding box center [851, 33] width 108 height 34
click at [774, 172] on link "Blog" at bounding box center [822, 186] width 162 height 29
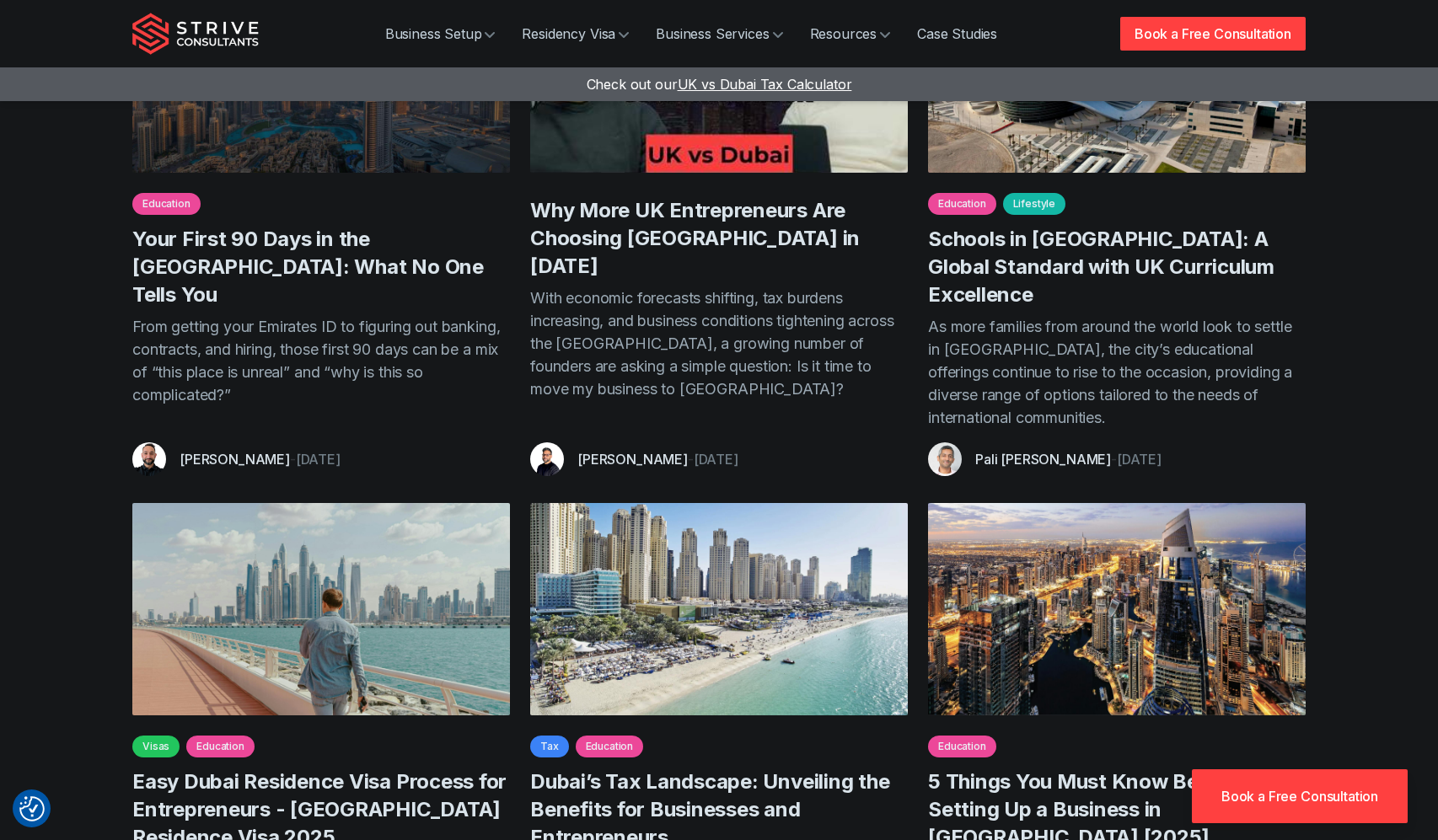
scroll to position [766, 0]
